Goal: Entertainment & Leisure: Consume media (video, audio)

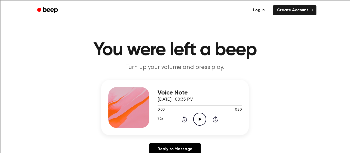
click at [199, 118] on icon at bounding box center [199, 119] width 3 height 3
click at [197, 121] on icon "Pause Audio" at bounding box center [199, 119] width 13 height 13
drag, startPoint x: 234, startPoint y: 106, endPoint x: 220, endPoint y: 107, distance: 13.6
click at [220, 107] on div at bounding box center [199, 105] width 84 height 4
click at [204, 123] on icon "Play Audio" at bounding box center [199, 119] width 13 height 13
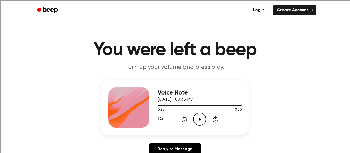
click at [198, 118] on icon "Play Audio" at bounding box center [199, 119] width 13 height 13
click at [200, 119] on icon at bounding box center [199, 119] width 3 height 3
click at [205, 117] on icon "Play Audio" at bounding box center [199, 119] width 13 height 13
click at [199, 118] on icon "Play Audio" at bounding box center [199, 119] width 13 height 13
click at [197, 117] on icon "Play Audio" at bounding box center [199, 119] width 13 height 13
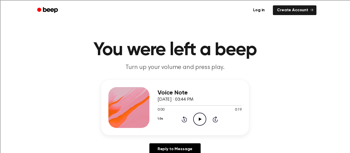
click at [197, 119] on icon "Play Audio" at bounding box center [199, 119] width 13 height 13
click at [198, 115] on icon "Play Audio" at bounding box center [199, 119] width 13 height 13
click at [199, 126] on div "Voice Note October 8, 2025 · 03:46 PM 0:00 0:23 Your browser does not support t…" at bounding box center [199, 107] width 84 height 41
click at [202, 119] on icon "Play Audio" at bounding box center [199, 119] width 13 height 13
click at [202, 122] on icon "Play Audio" at bounding box center [199, 119] width 13 height 13
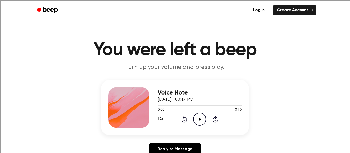
click at [206, 119] on div "1.0x Rewind 5 seconds Play Audio Skip 5 seconds" at bounding box center [199, 119] width 84 height 13
click at [204, 116] on circle at bounding box center [199, 119] width 13 height 13
click at [206, 120] on div "1.0x Rewind 5 seconds Play Audio Skip 5 seconds" at bounding box center [199, 119] width 84 height 13
click at [198, 123] on icon "Play Audio" at bounding box center [199, 119] width 13 height 13
click at [167, 127] on div "Voice Note [DATE] · 03:49 PM 0:00 0:28 Your browser does not support the [objec…" at bounding box center [199, 107] width 84 height 41
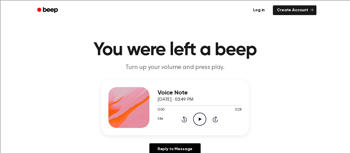
click at [199, 118] on icon at bounding box center [199, 119] width 3 height 3
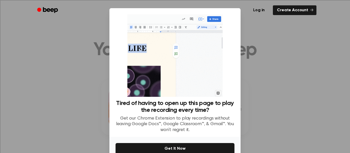
click at [278, 122] on div at bounding box center [175, 76] width 350 height 153
click at [270, 121] on div at bounding box center [175, 76] width 350 height 153
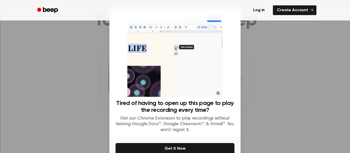
scroll to position [27, 0]
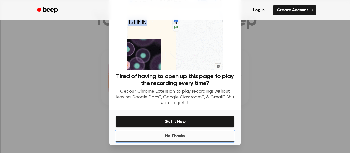
click at [215, 138] on button "No Thanks" at bounding box center [174, 136] width 119 height 11
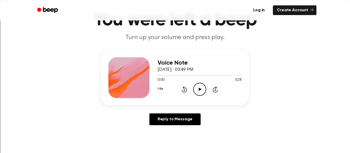
click at [197, 91] on icon "Play Audio" at bounding box center [199, 89] width 13 height 13
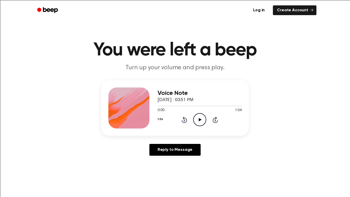
click at [198, 123] on icon "Play Audio" at bounding box center [199, 119] width 13 height 13
click at [196, 125] on circle at bounding box center [199, 119] width 13 height 13
click at [199, 120] on icon at bounding box center [199, 119] width 3 height 3
click at [195, 117] on icon "Play Audio" at bounding box center [199, 119] width 13 height 13
click at [197, 121] on icon "Play Audio" at bounding box center [199, 119] width 13 height 13
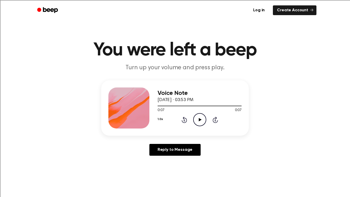
click at [195, 115] on icon "Play Audio" at bounding box center [199, 119] width 13 height 13
click at [196, 115] on icon "Play Audio" at bounding box center [199, 119] width 13 height 13
